Goal: Task Accomplishment & Management: Use online tool/utility

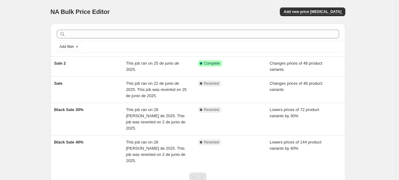
click at [371, 13] on div "NA Bulk Price Editor. This page is ready NA Bulk Price Editor Add new price cha…" at bounding box center [197, 114] width 395 height 229
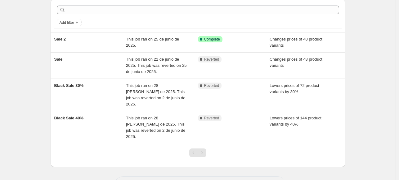
scroll to position [31, 0]
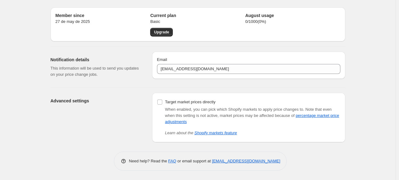
scroll to position [16, 0]
